Goal: Information Seeking & Learning: Learn about a topic

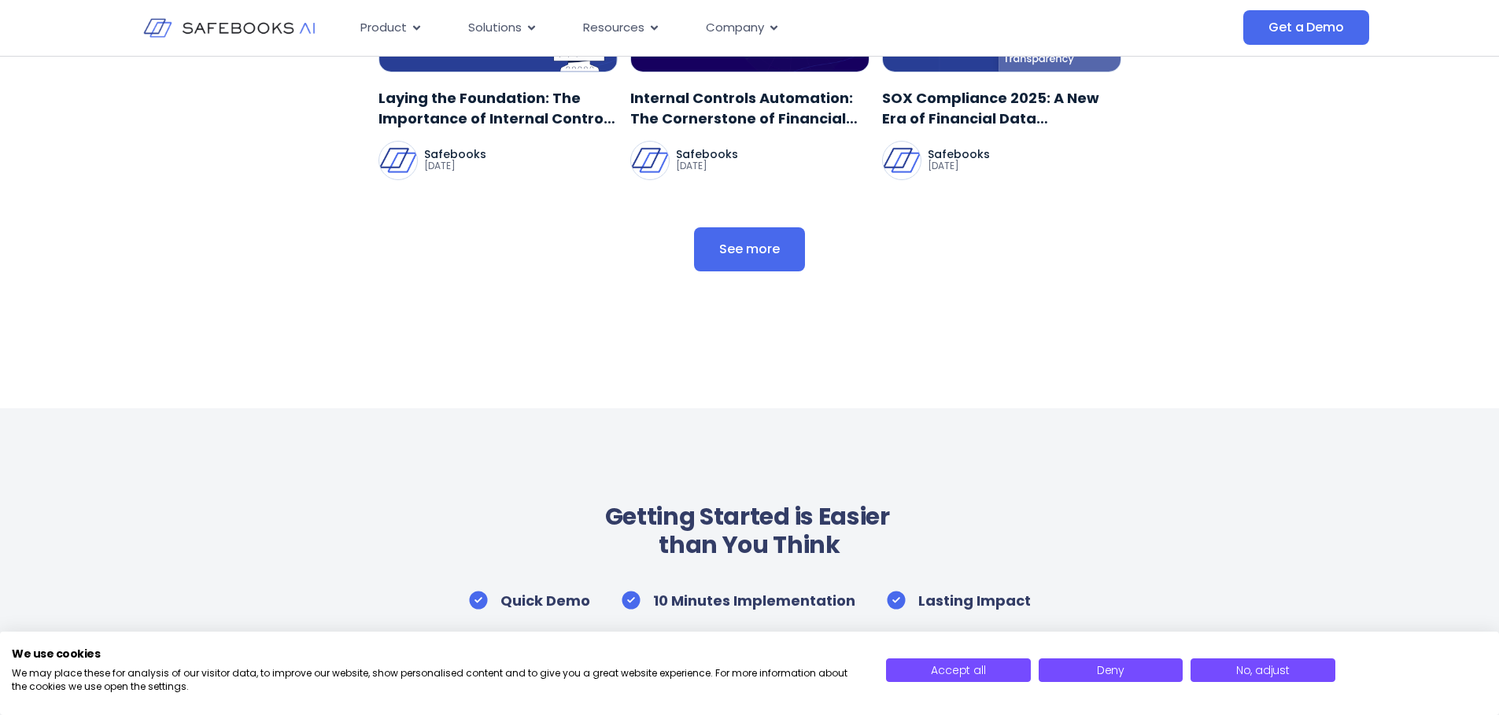
scroll to position [4051, 0]
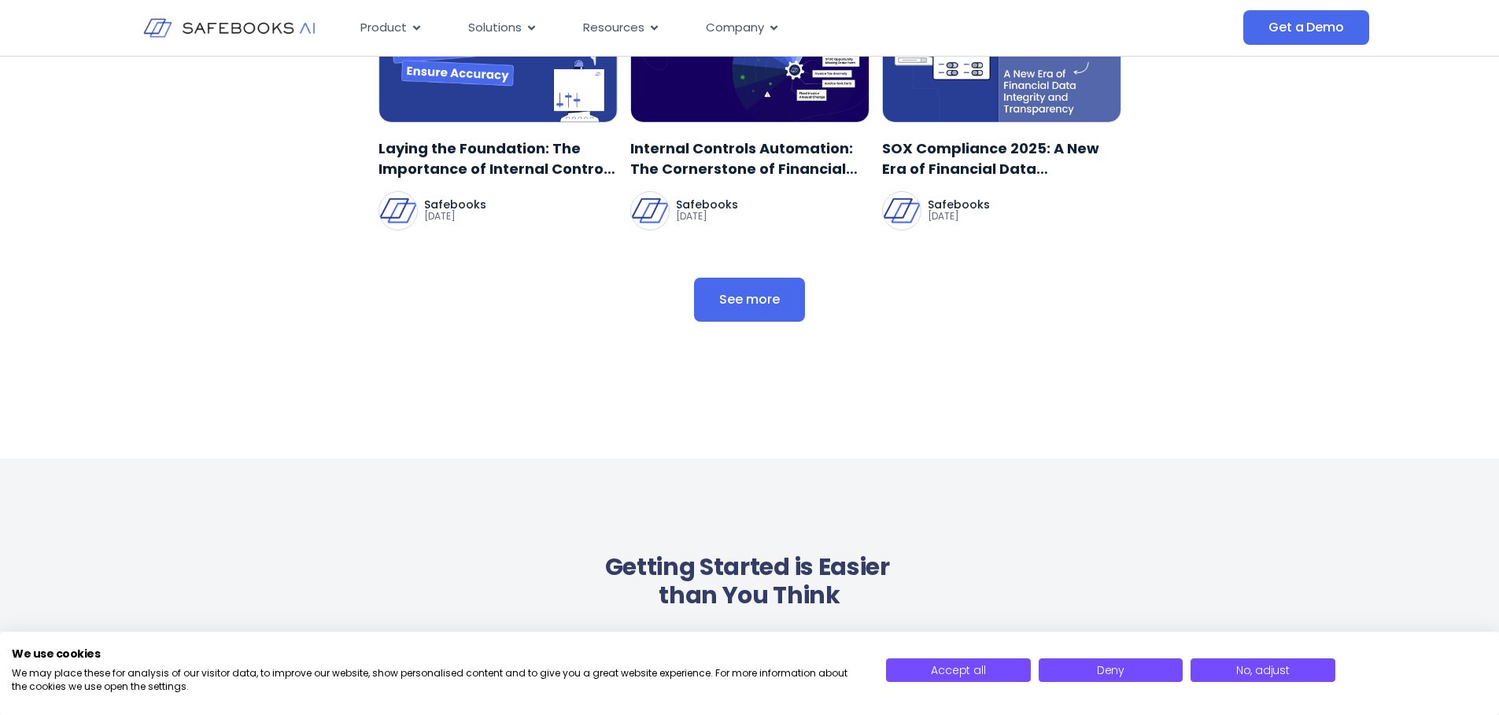
drag, startPoint x: 389, startPoint y: 256, endPoint x: 1014, endPoint y: 87, distance: 647.7
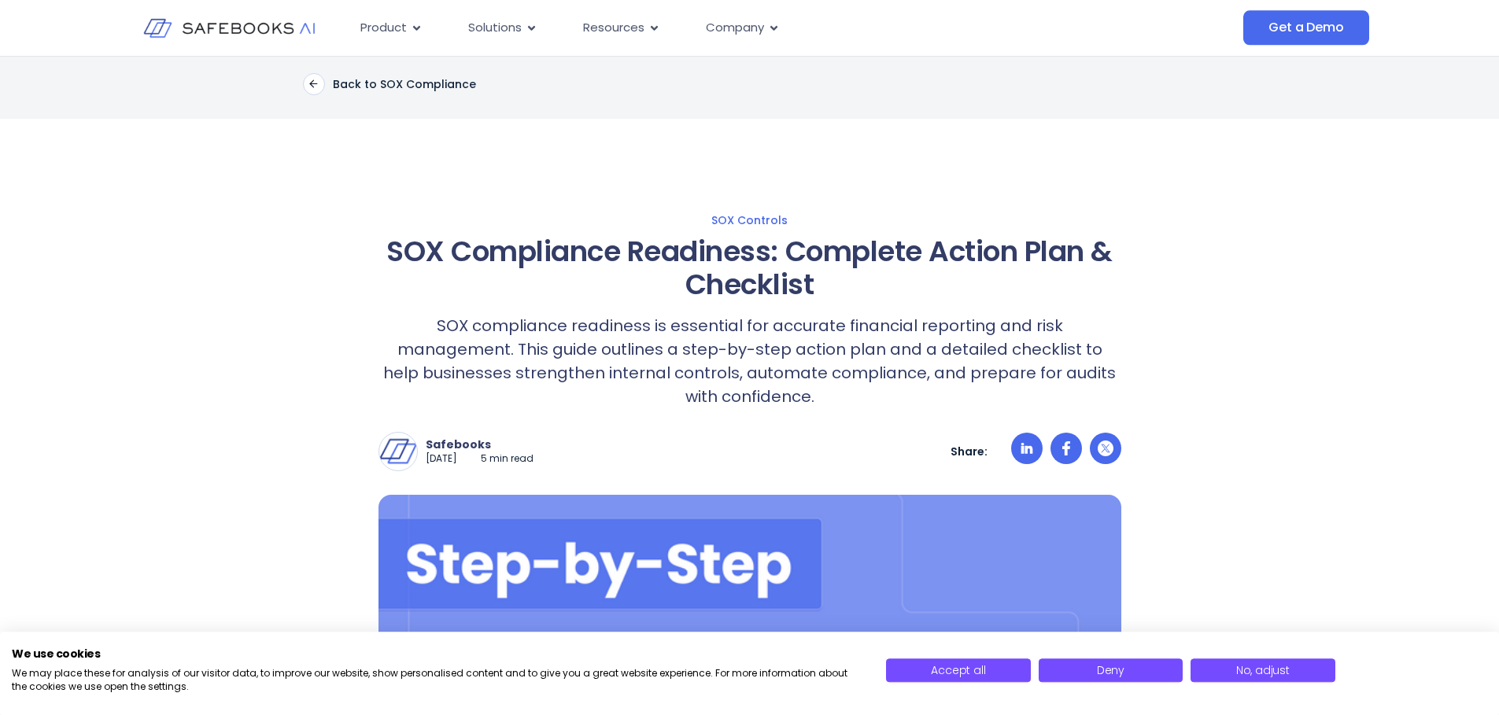
scroll to position [13, 0]
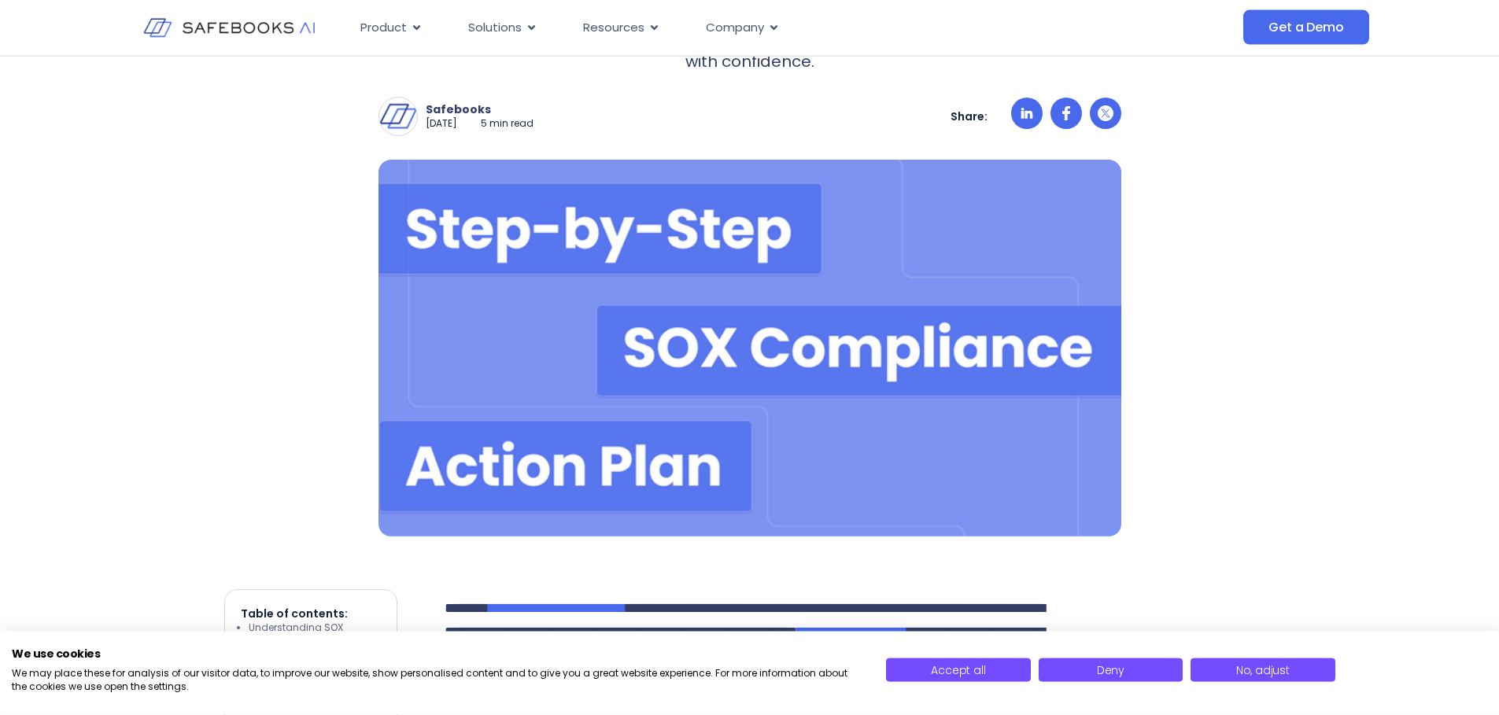
scroll to position [352, 0]
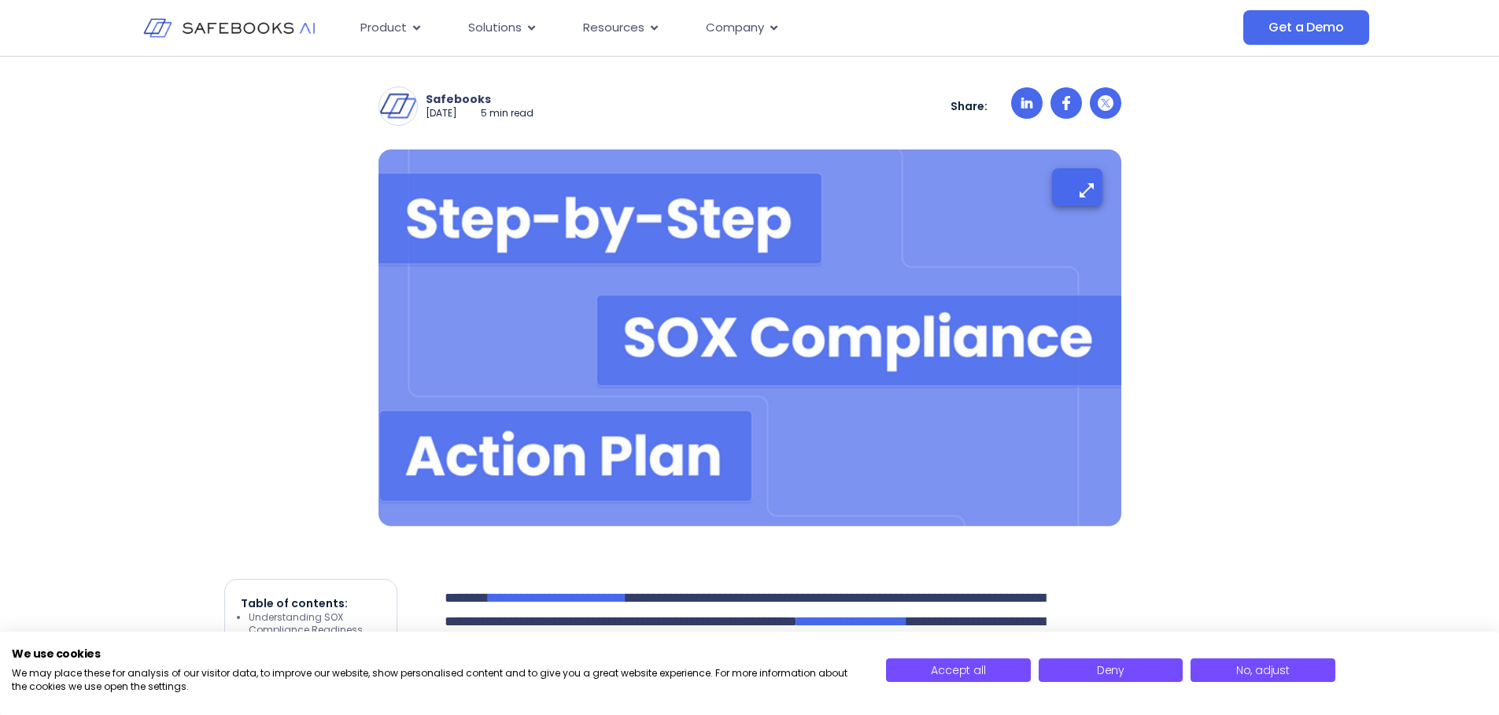
click at [917, 318] on img at bounding box center [749, 337] width 743 height 377
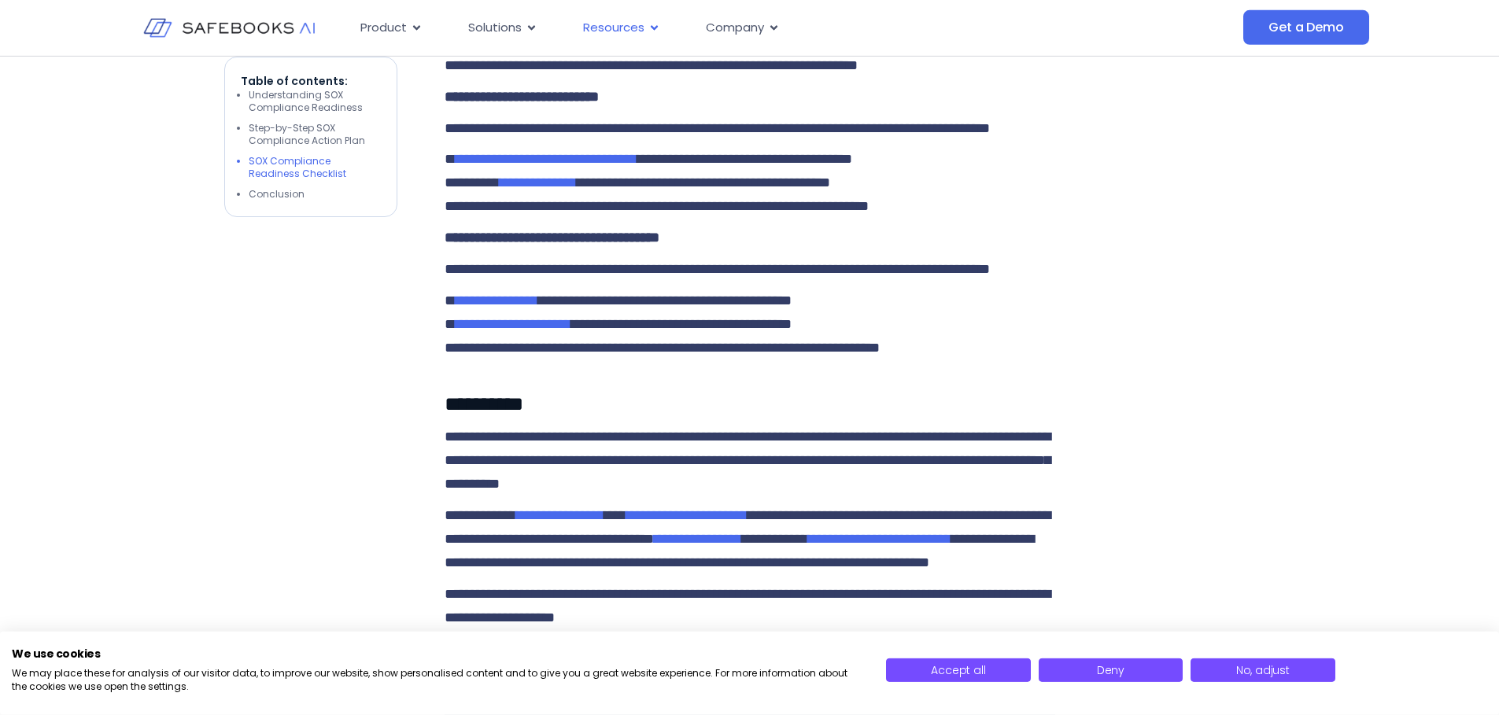
scroll to position [3122, 0]
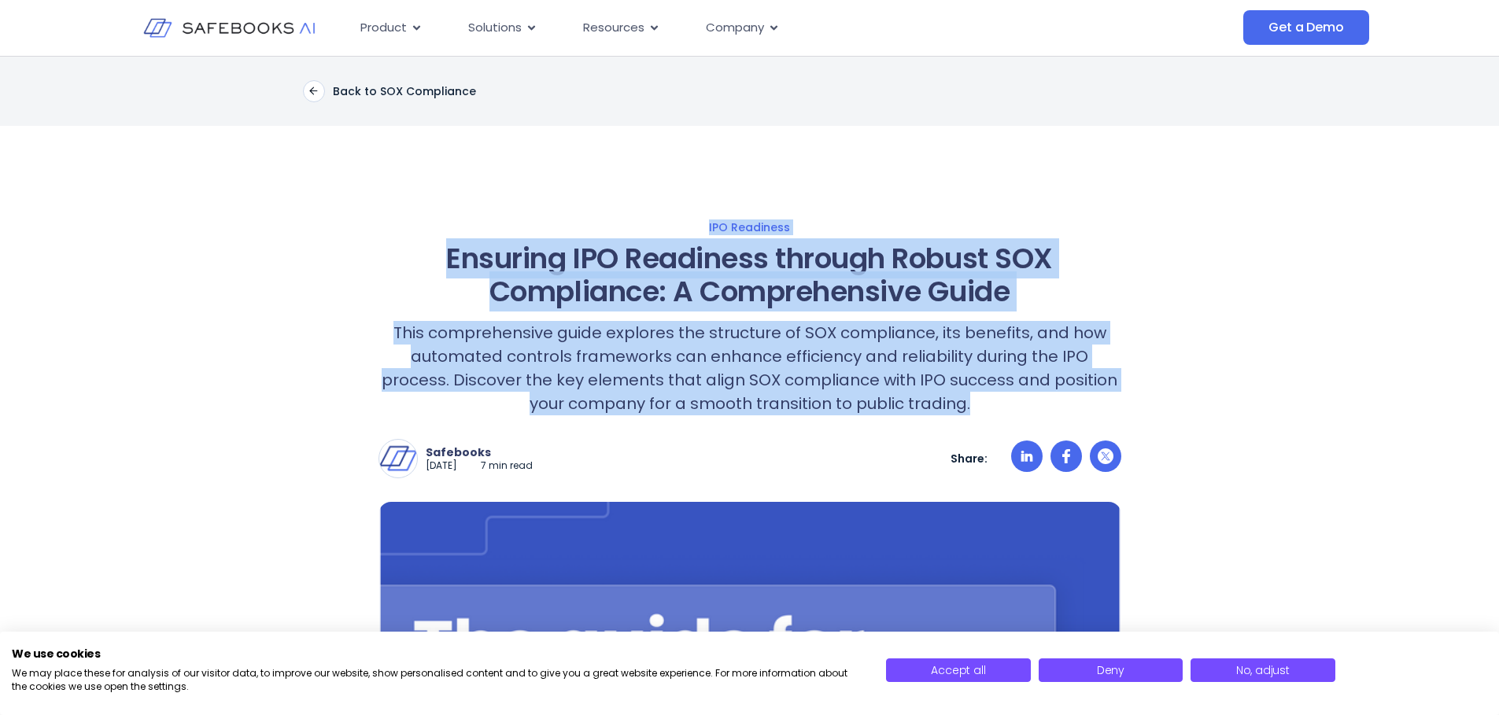
drag, startPoint x: 679, startPoint y: 343, endPoint x: 489, endPoint y: 207, distance: 234.0
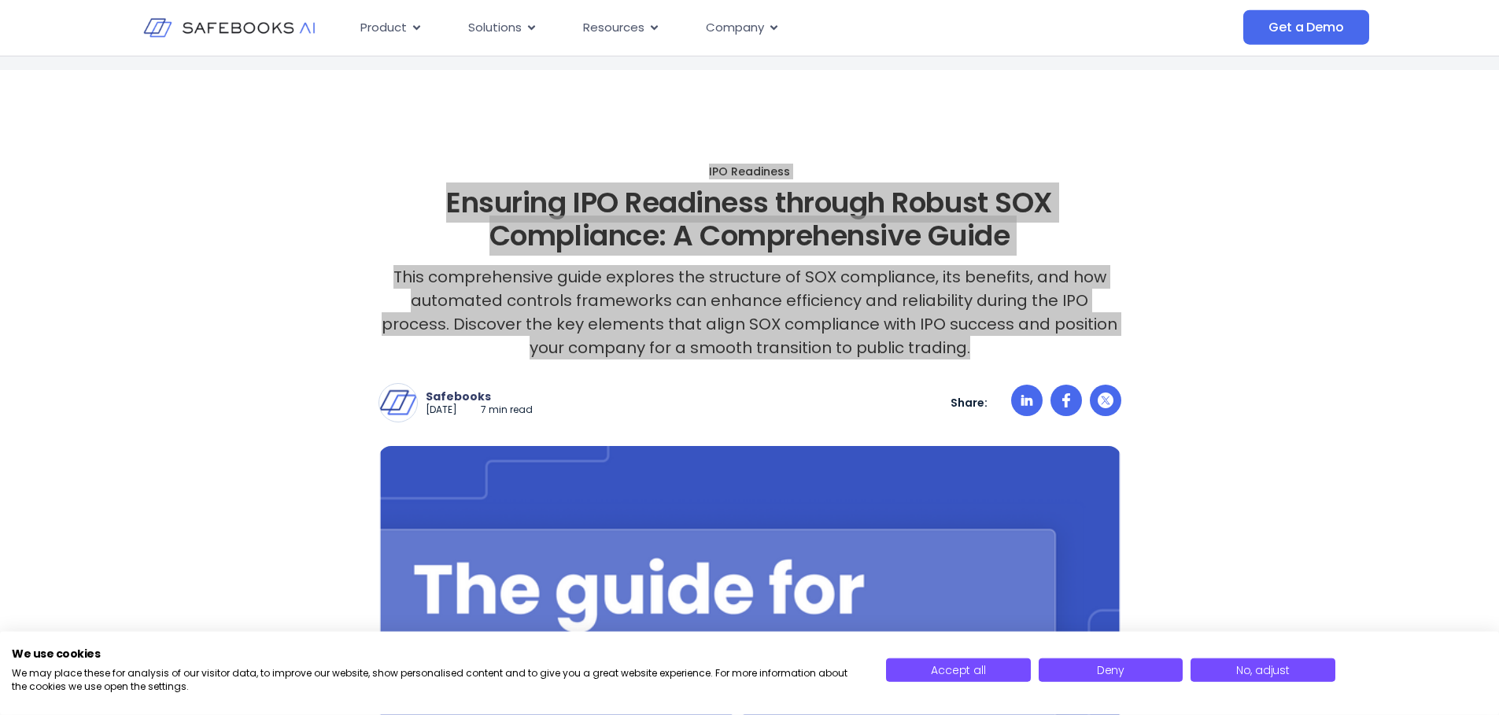
scroll to position [101, 0]
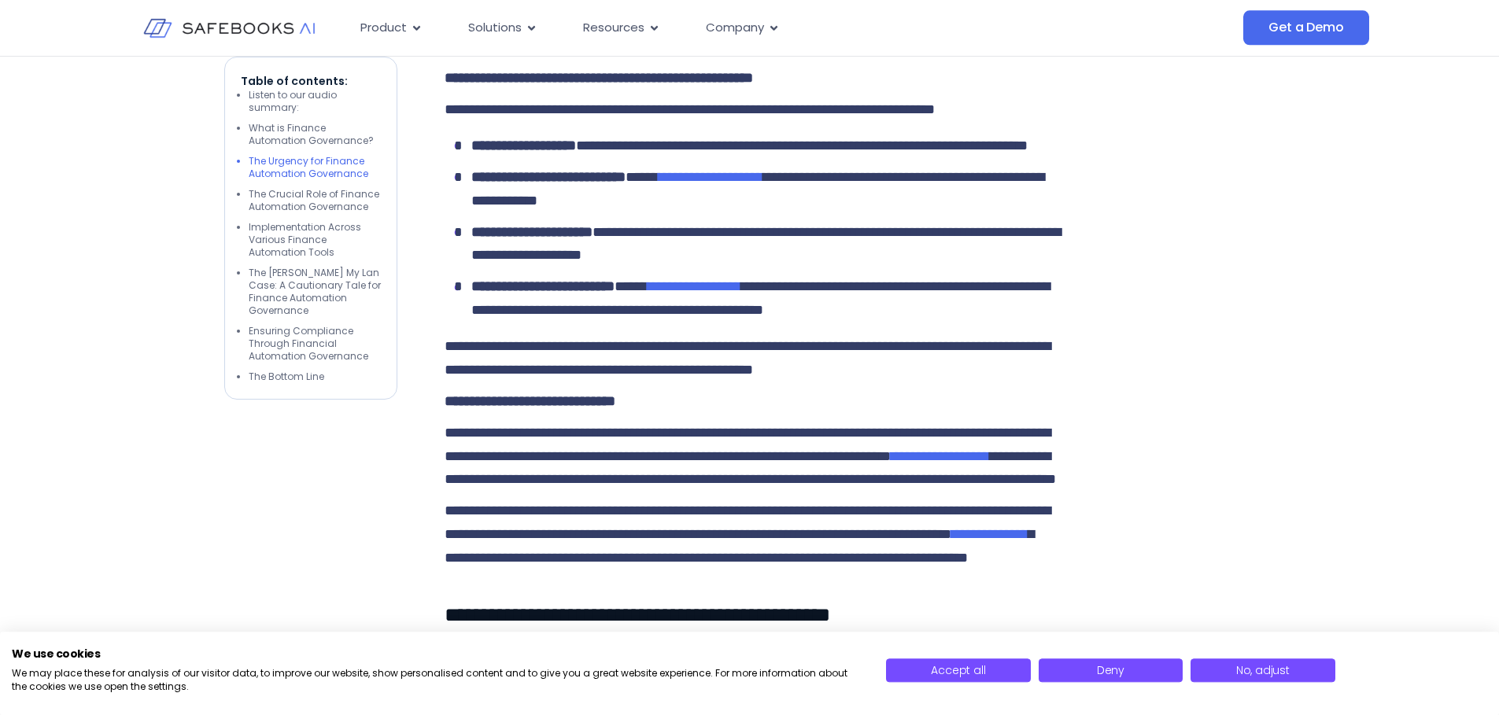
scroll to position [1600, 0]
